Goal: Check status: Check status

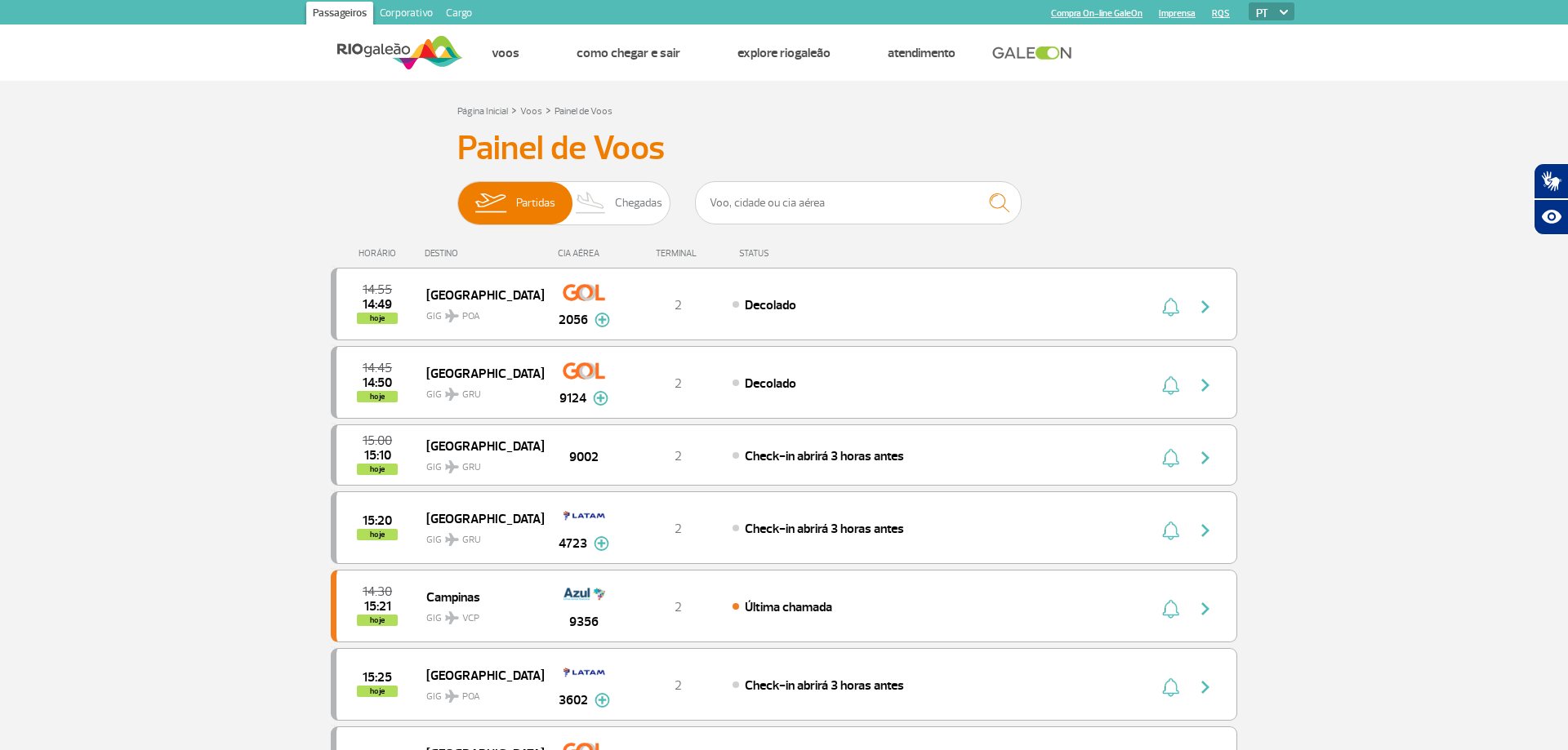
click at [826, 211] on input "text" at bounding box center [859, 202] width 327 height 43
type input "g"
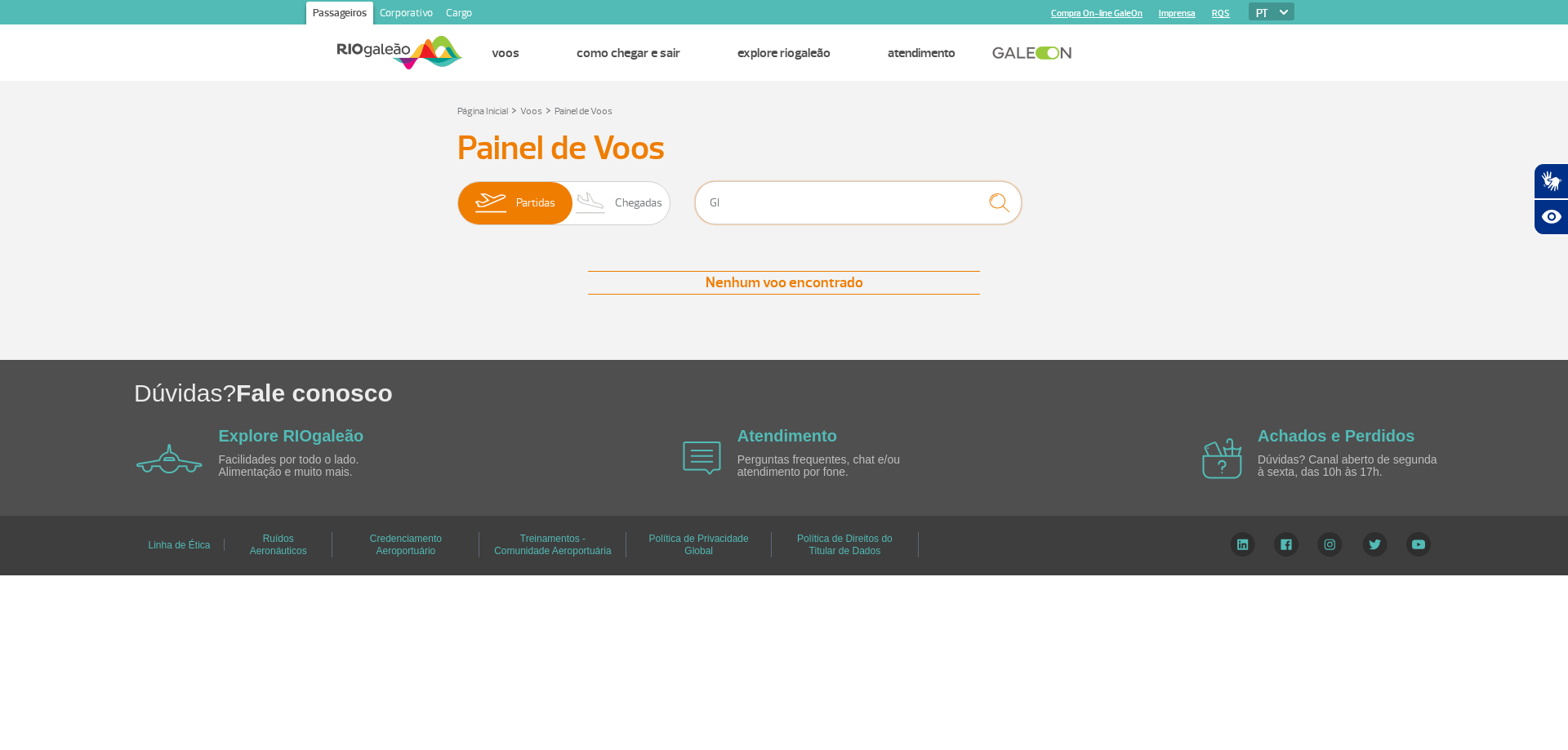
type input "G"
drag, startPoint x: 778, startPoint y: 199, endPoint x: 676, endPoint y: 200, distance: 102.0
click at [695, 200] on input "Brasilia" at bounding box center [859, 202] width 327 height 43
click at [1010, 198] on img "submit" at bounding box center [998, 203] width 35 height 34
click at [1002, 202] on img "submit" at bounding box center [998, 203] width 35 height 34
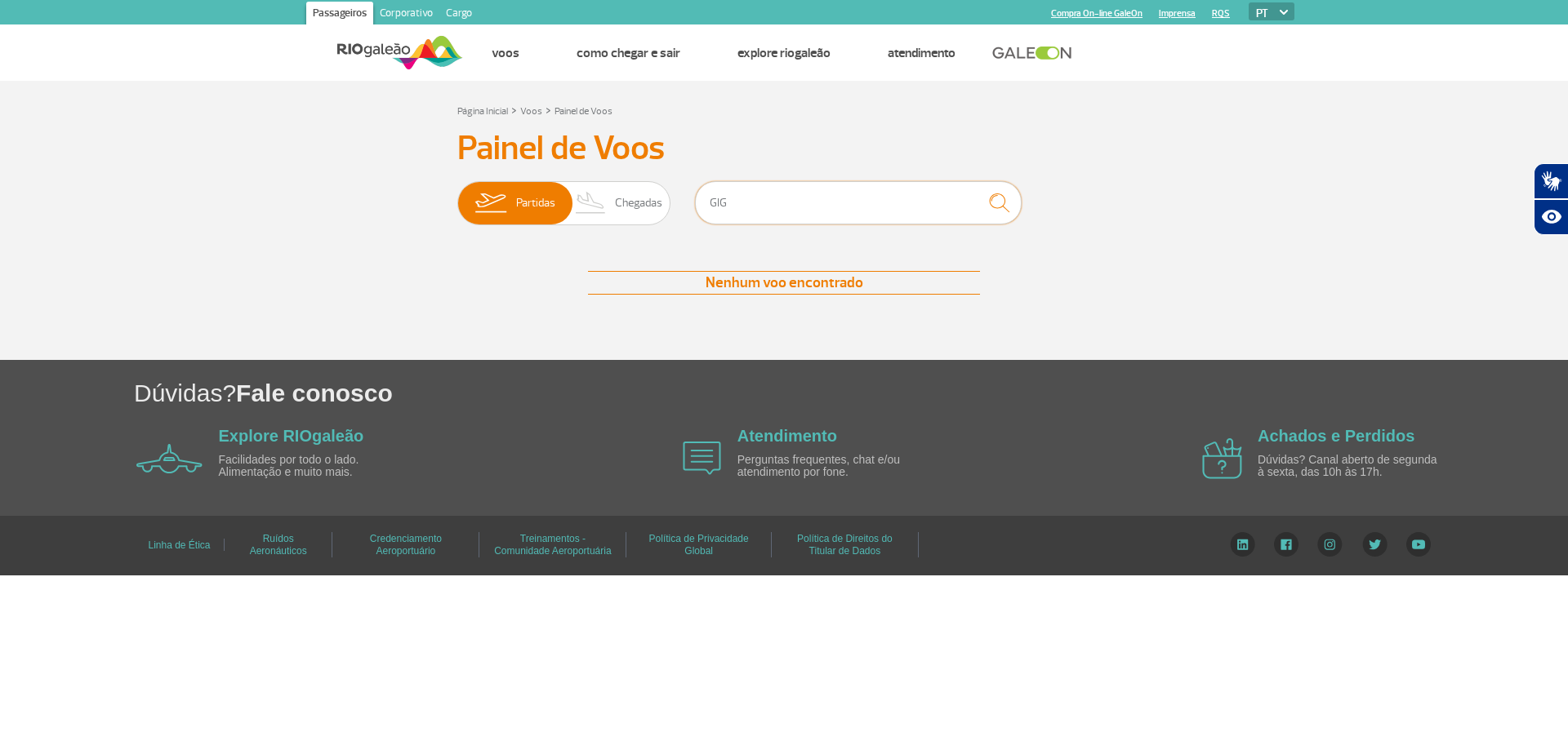
click at [803, 204] on input "GIG" at bounding box center [859, 202] width 327 height 43
click at [789, 192] on input "GIG" at bounding box center [859, 202] width 327 height 43
click at [1005, 202] on img "submit" at bounding box center [998, 203] width 35 height 34
click at [742, 205] on input "GIG" at bounding box center [859, 202] width 327 height 43
click at [551, 204] on span "Partidas" at bounding box center [536, 203] width 39 height 42
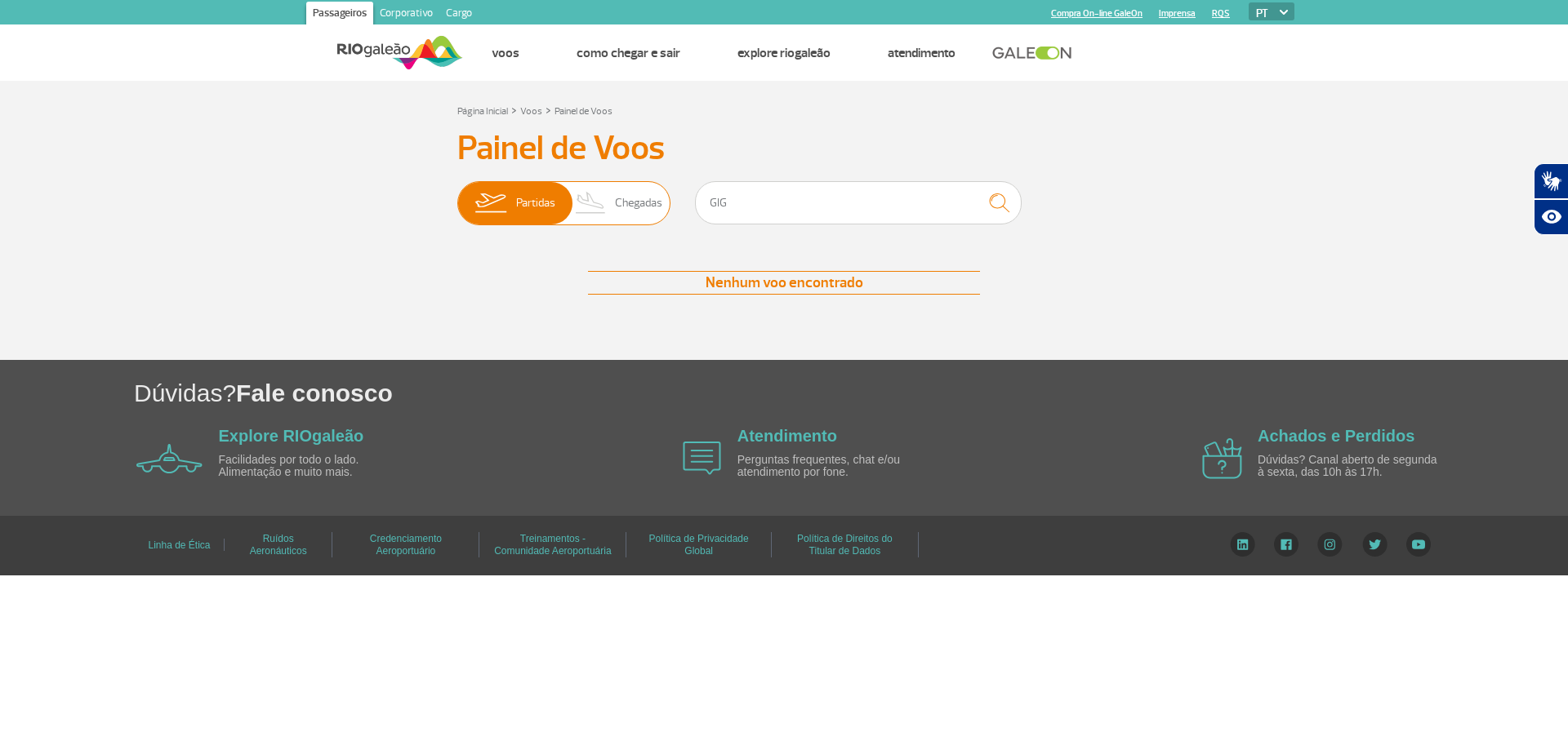
click at [457, 196] on input "Partidas Chegadas" at bounding box center [457, 196] width 0 height 0
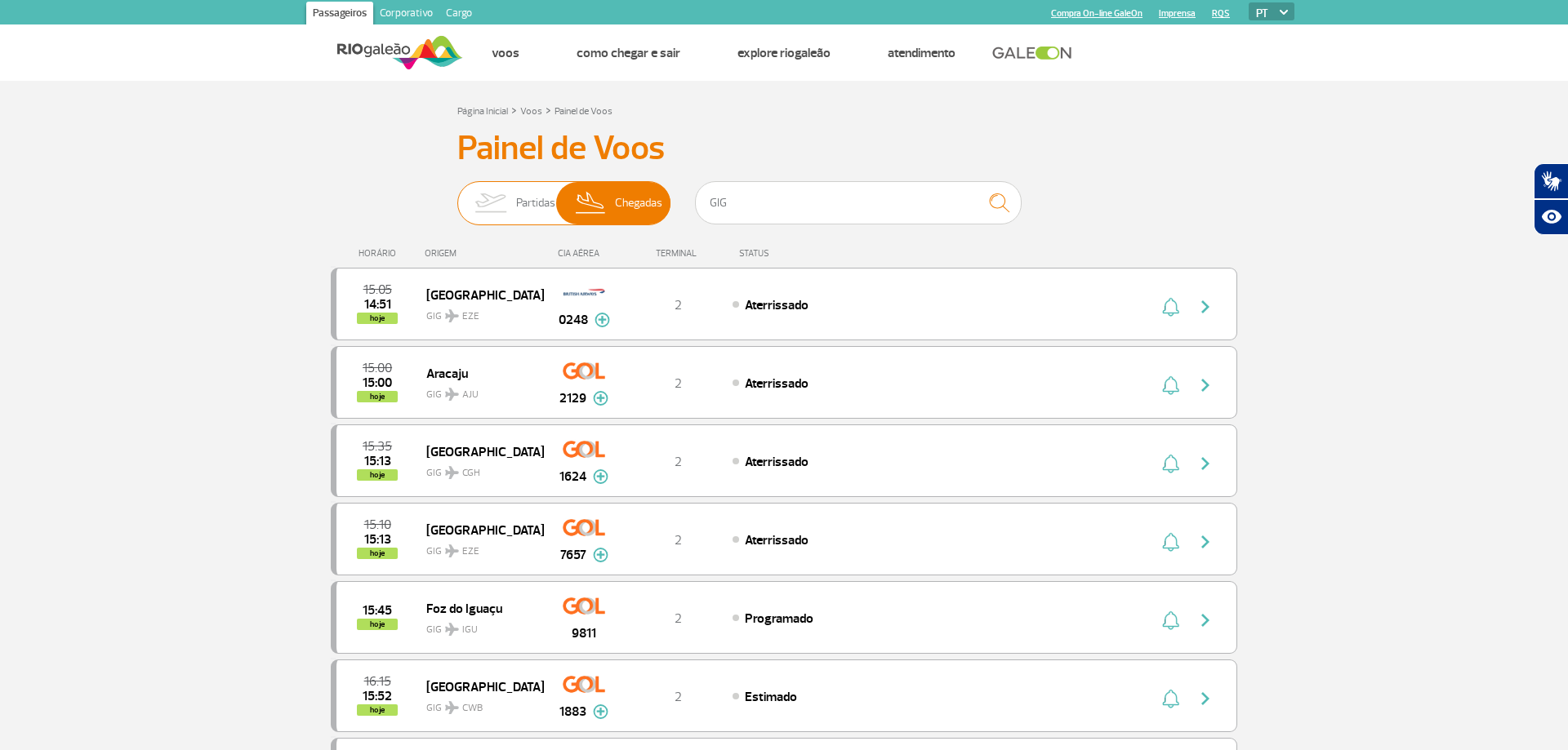
click at [464, 200] on span "Partidas Chegadas" at bounding box center [564, 203] width 213 height 44
click at [457, 196] on input "Partidas Chegadas" at bounding box center [457, 196] width 0 height 0
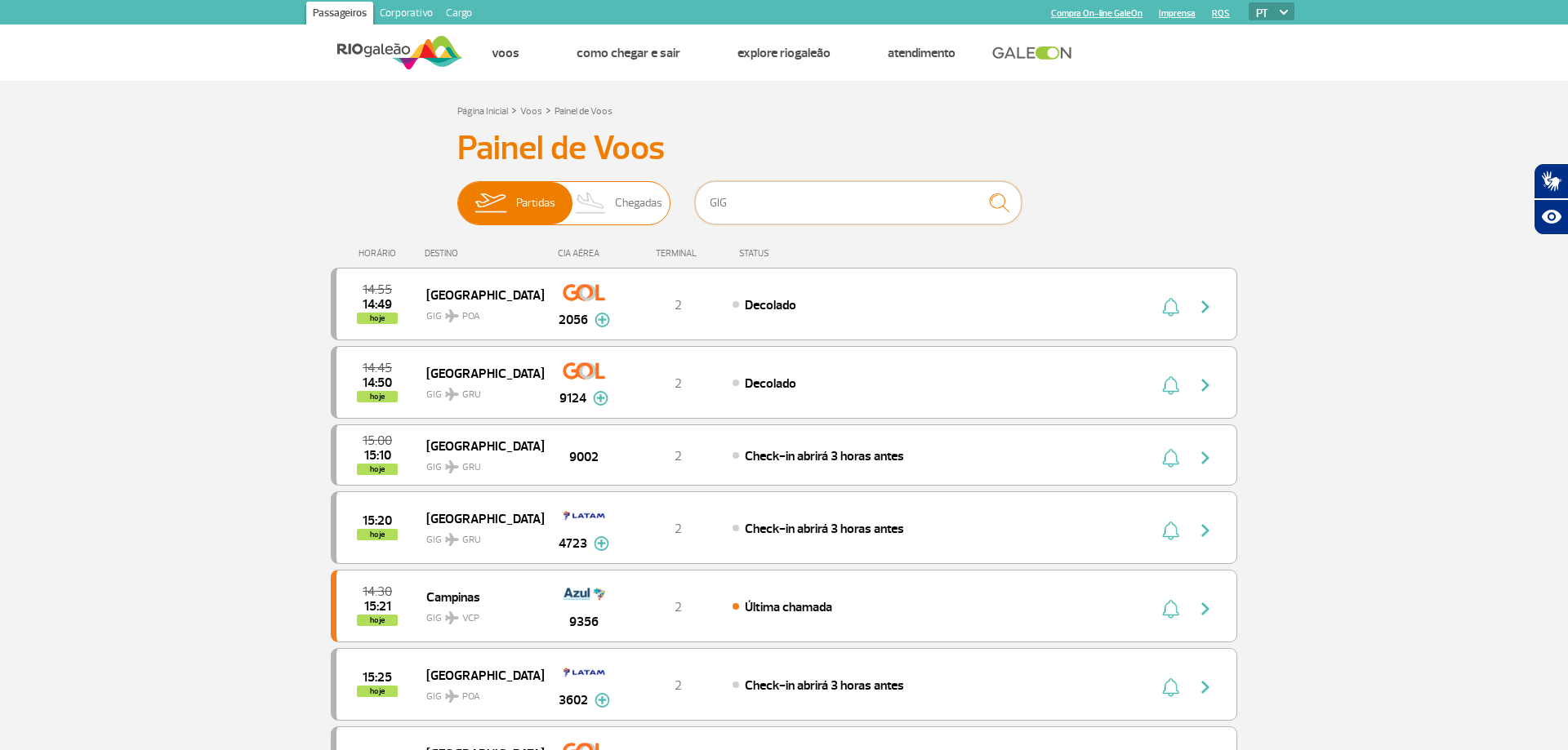
drag, startPoint x: 762, startPoint y: 218, endPoint x: 668, endPoint y: 201, distance: 95.5
click at [695, 204] on input "GIG" at bounding box center [859, 202] width 327 height 43
type input "[GEOGRAPHIC_DATA]"
